Goal: Navigation & Orientation: Find specific page/section

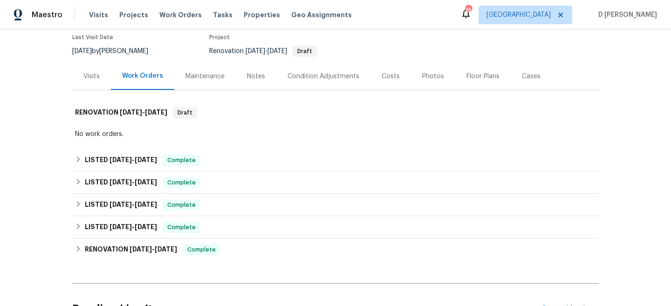
scroll to position [104, 0]
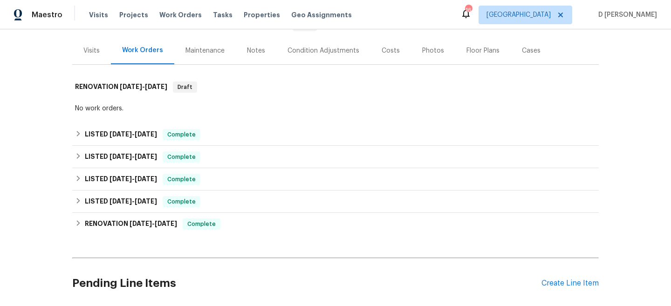
click at [84, 49] on div "Visits" at bounding box center [91, 50] width 16 height 9
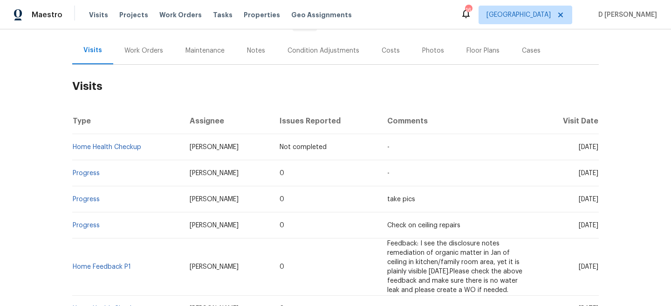
click at [151, 53] on div "Work Orders" at bounding box center [143, 50] width 39 height 9
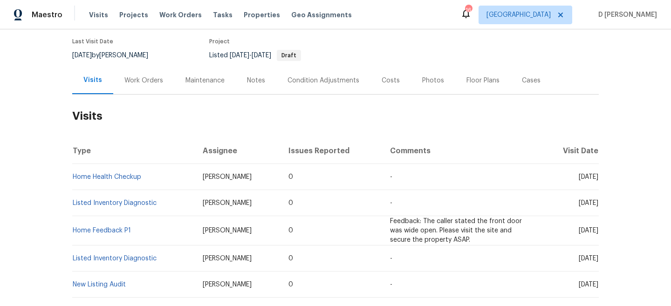
scroll to position [74, 0]
click at [156, 83] on div "Work Orders" at bounding box center [143, 80] width 39 height 9
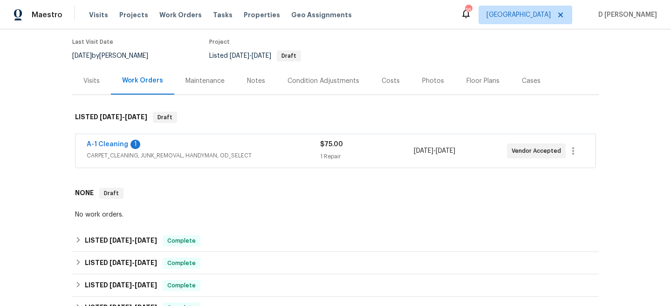
click at [164, 159] on span "CARPET_CLEANING, JUNK_REMOVAL, HANDYMAN, OD_SELECT" at bounding box center [203, 155] width 233 height 9
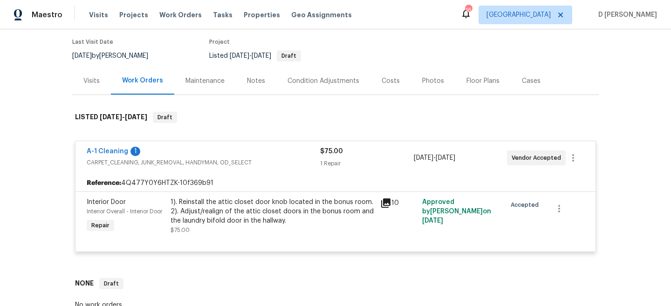
click at [92, 82] on div "Visits" at bounding box center [91, 80] width 16 height 9
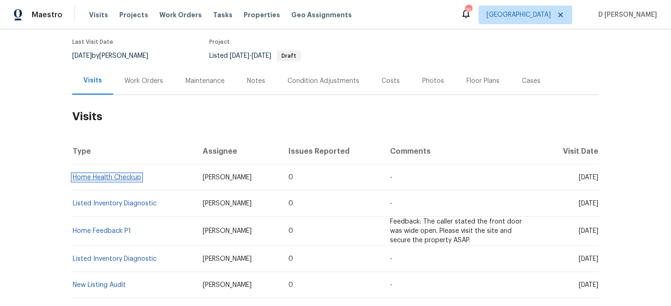
click at [127, 179] on link "Home Health Checkup" at bounding box center [107, 177] width 68 height 7
